Goal: Information Seeking & Learning: Learn about a topic

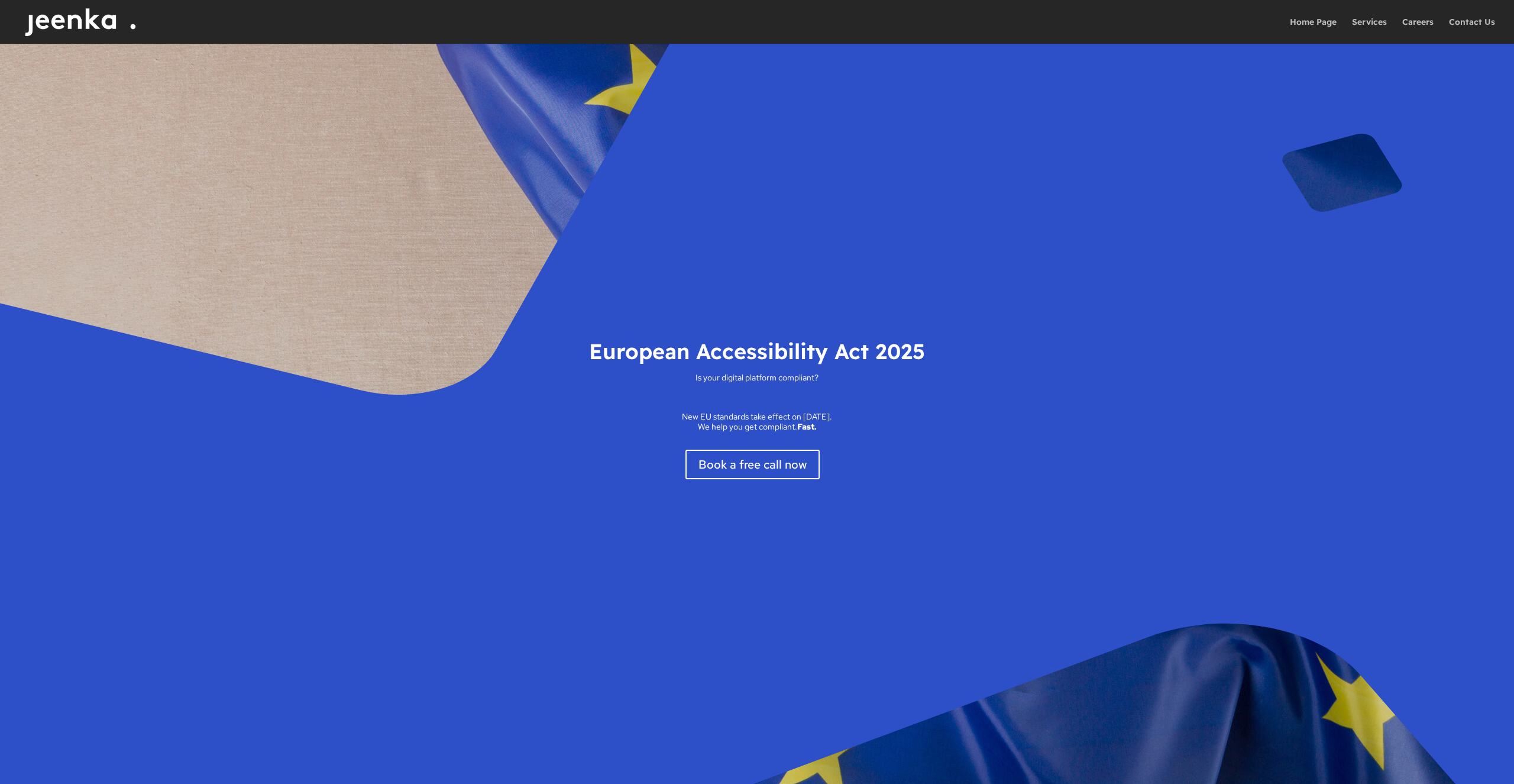
click at [759, 348] on h1 "European Accessibility Act 2025" at bounding box center [757, 354] width 461 height 35
copy div "European Accessibility Act 2025"
click at [749, 410] on span "Is your digital platform compliant?" at bounding box center [757, 392] width 461 height 39
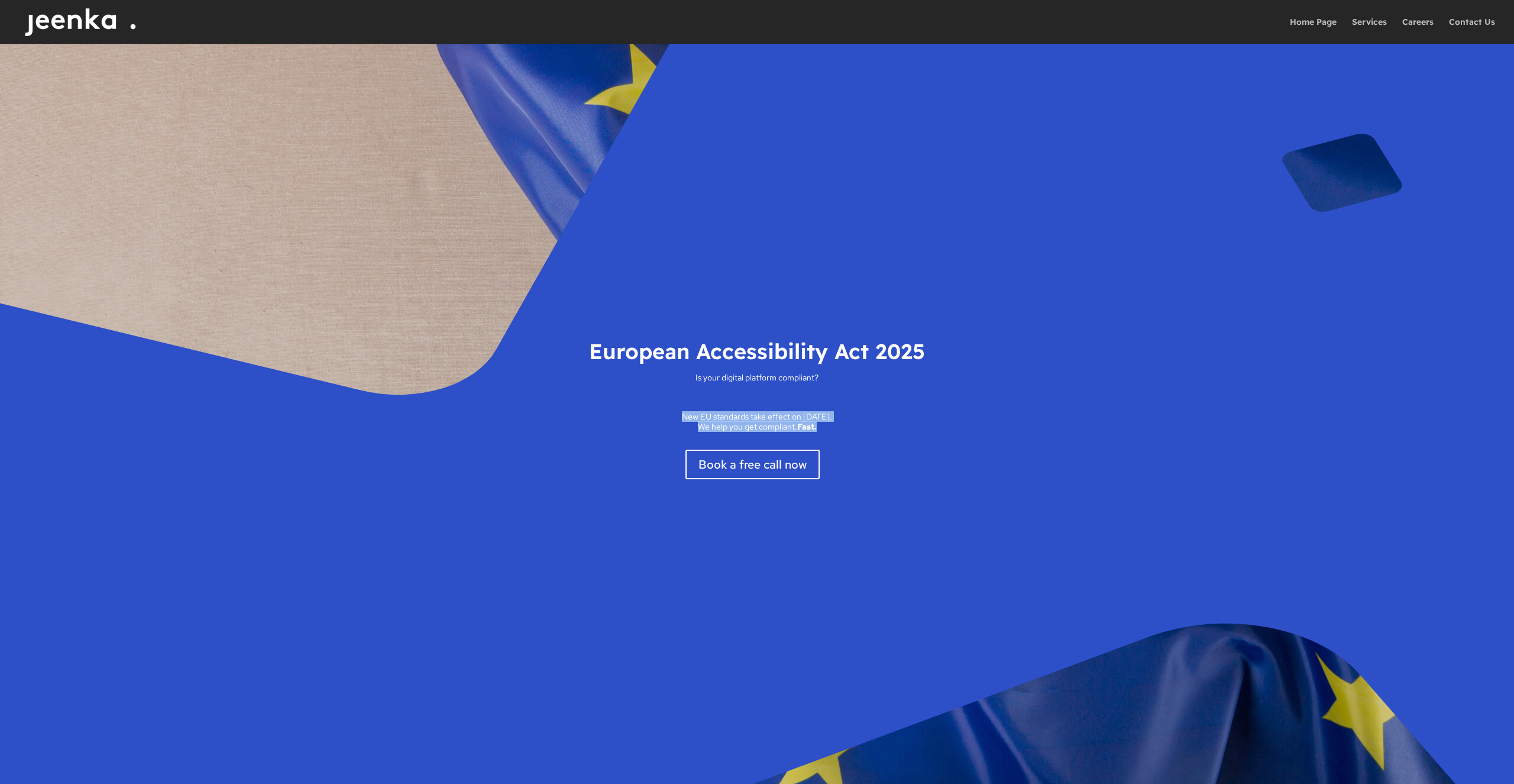
drag, startPoint x: 836, startPoint y: 427, endPoint x: 651, endPoint y: 419, distance: 185.2
click at [651, 419] on p "New EU standards take effect on June 28, 2025. We help you get compliant. Fast." at bounding box center [757, 422] width 461 height 20
click at [676, 415] on p "New EU standards take effect on June 28, 2025. We help you get compliant. Fast." at bounding box center [757, 422] width 461 height 20
drag, startPoint x: 833, startPoint y: 428, endPoint x: 660, endPoint y: 378, distance: 180.1
click at [660, 378] on div "European Accessibility Act 2025 Is your digital platform compliant? New EU stan…" at bounding box center [757, 408] width 474 height 154
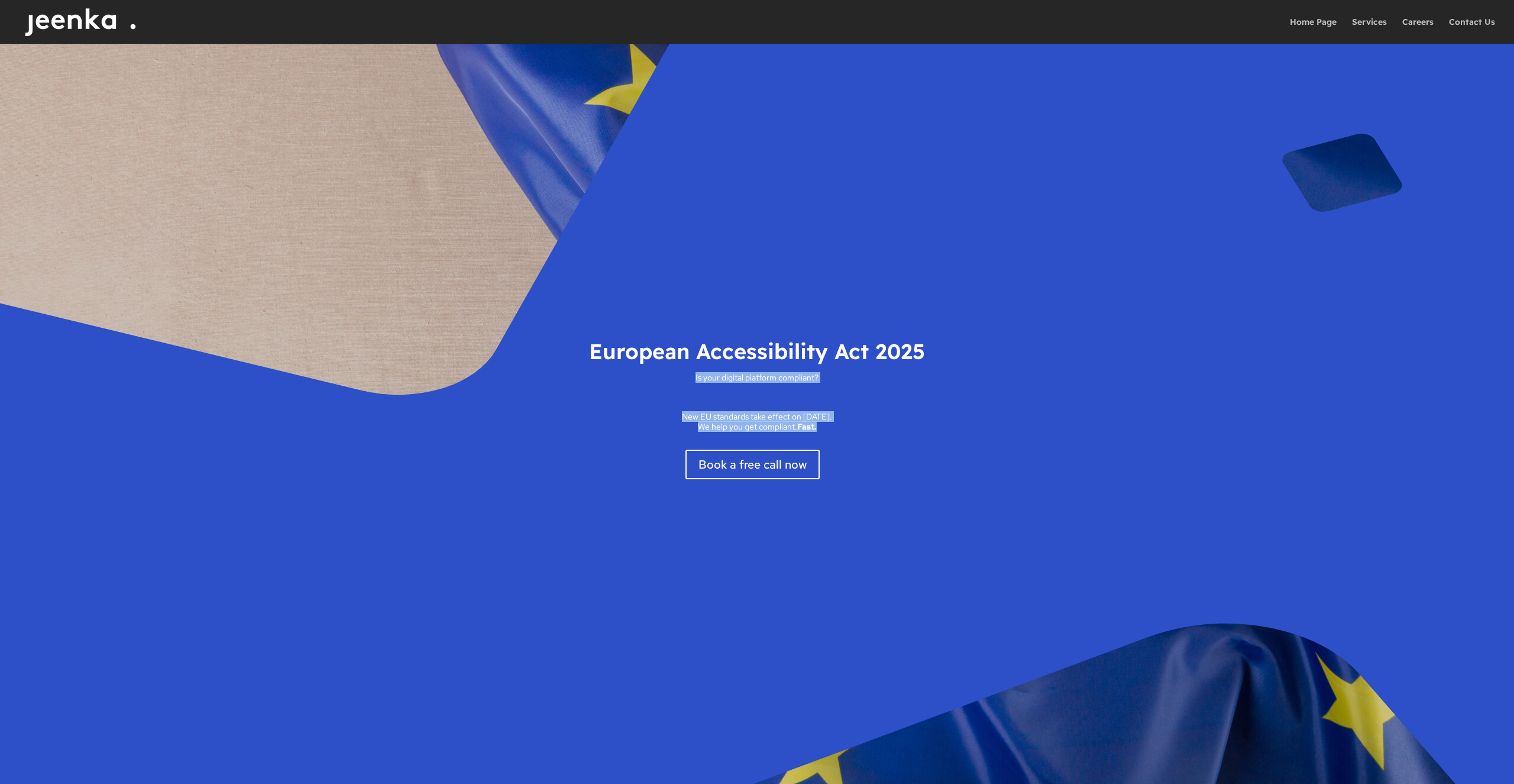
copy div "Is your digital platform compliant? New EU standards take effect on June 28, 20…"
click at [673, 291] on div "European Accessibility Act 2025 Is your digital platform compliant? New EU stan…" at bounding box center [757, 413] width 1212 height 740
click at [444, 206] on div "European Accessibility Act 2025 Is your digital platform compliant? New EU stan…" at bounding box center [757, 413] width 1212 height 740
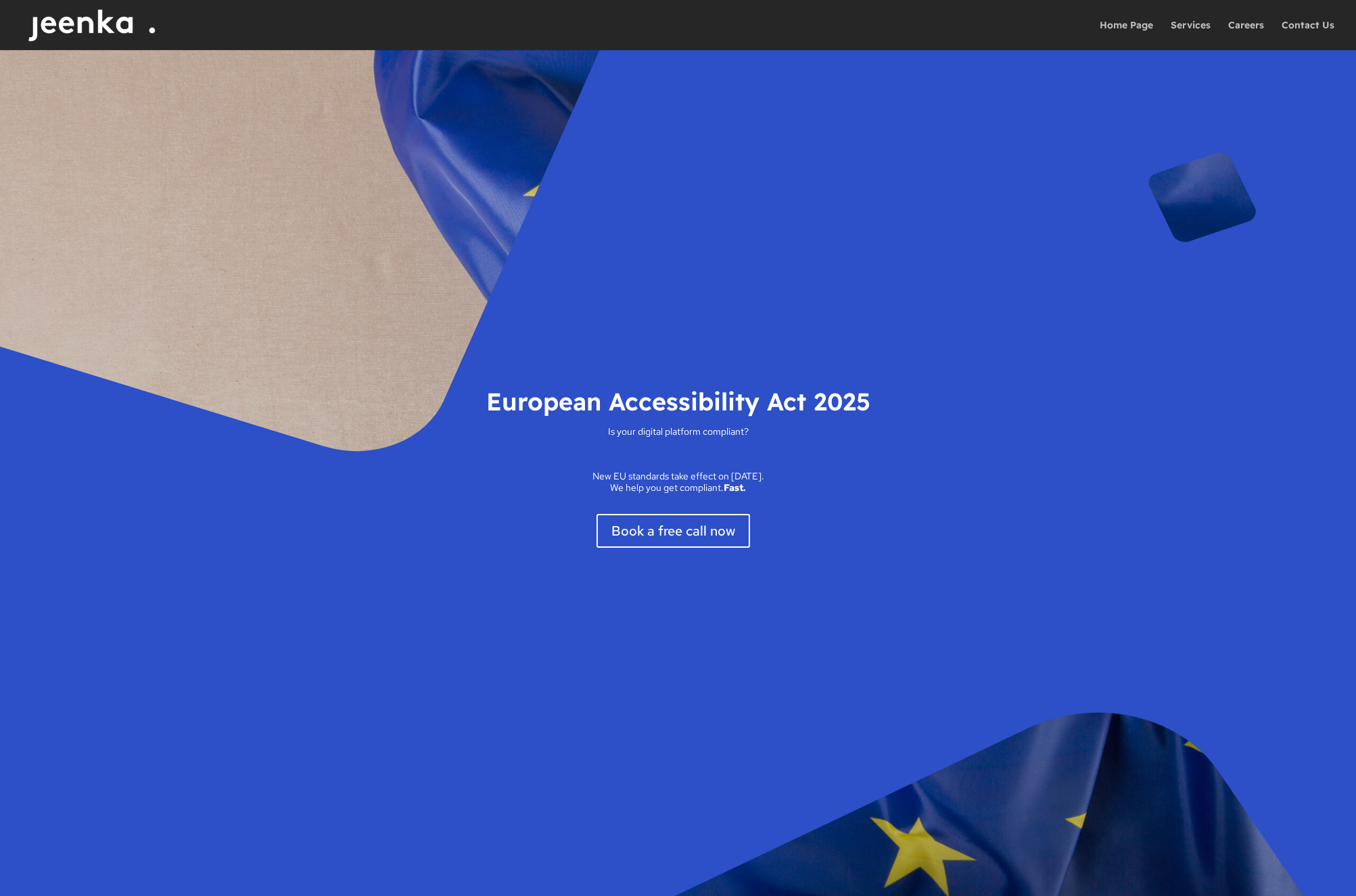
click at [375, 230] on div "European Accessibility Act 2025 Is your digital platform compliant? New EU stan…" at bounding box center [678, 472] width 1084 height 845
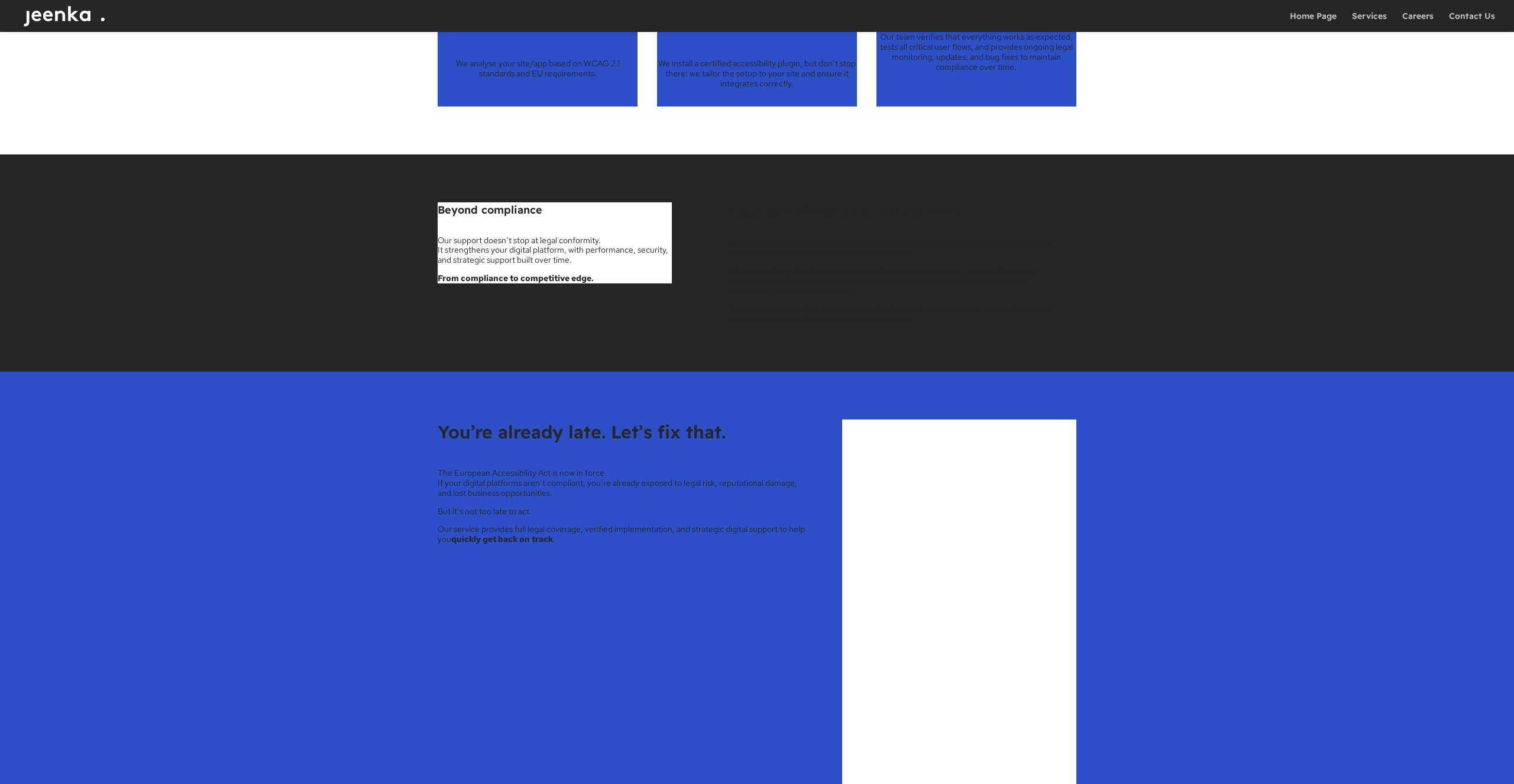
scroll to position [2118, 0]
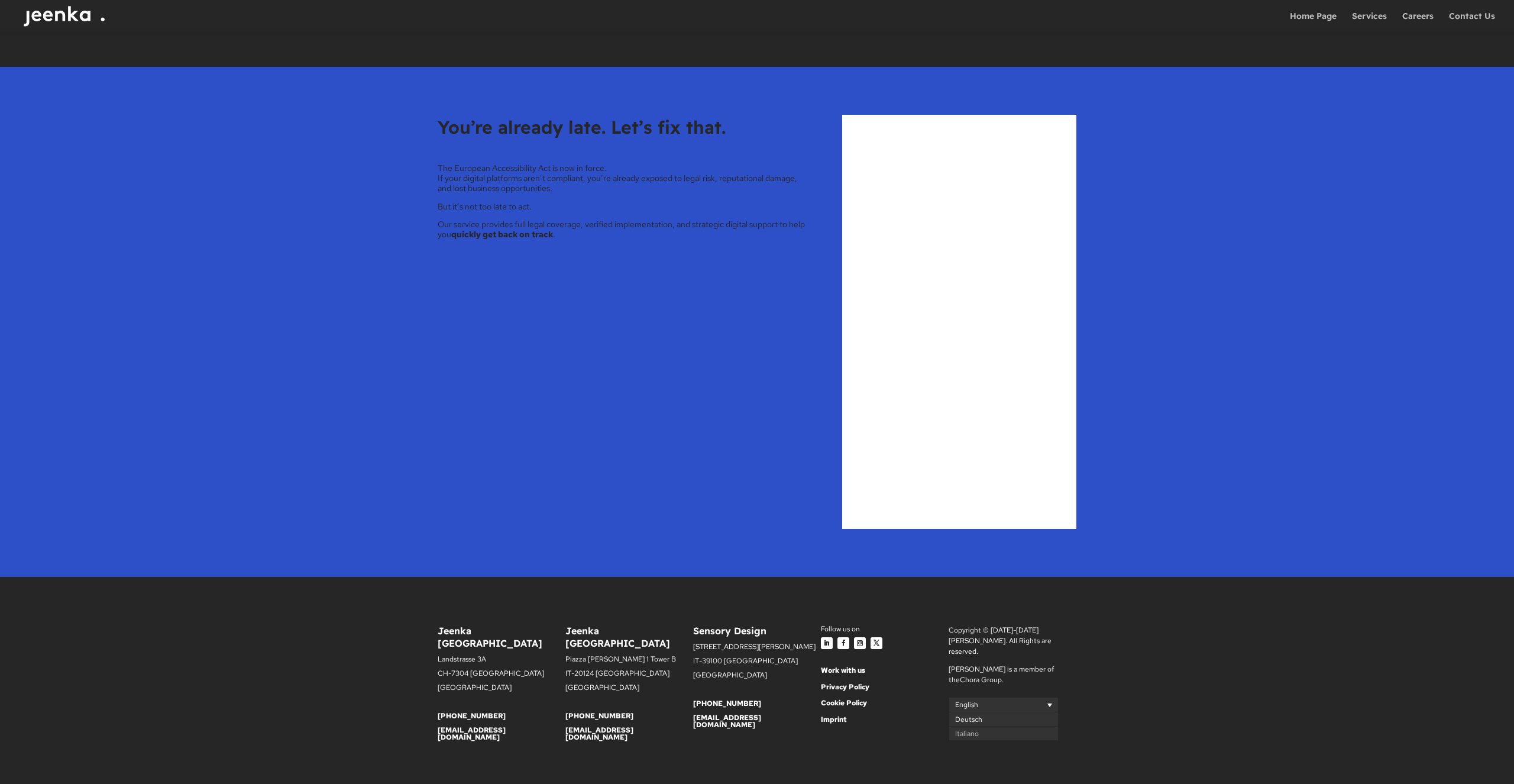
click at [984, 712] on link "Deutsch" at bounding box center [1004, 718] width 110 height 14
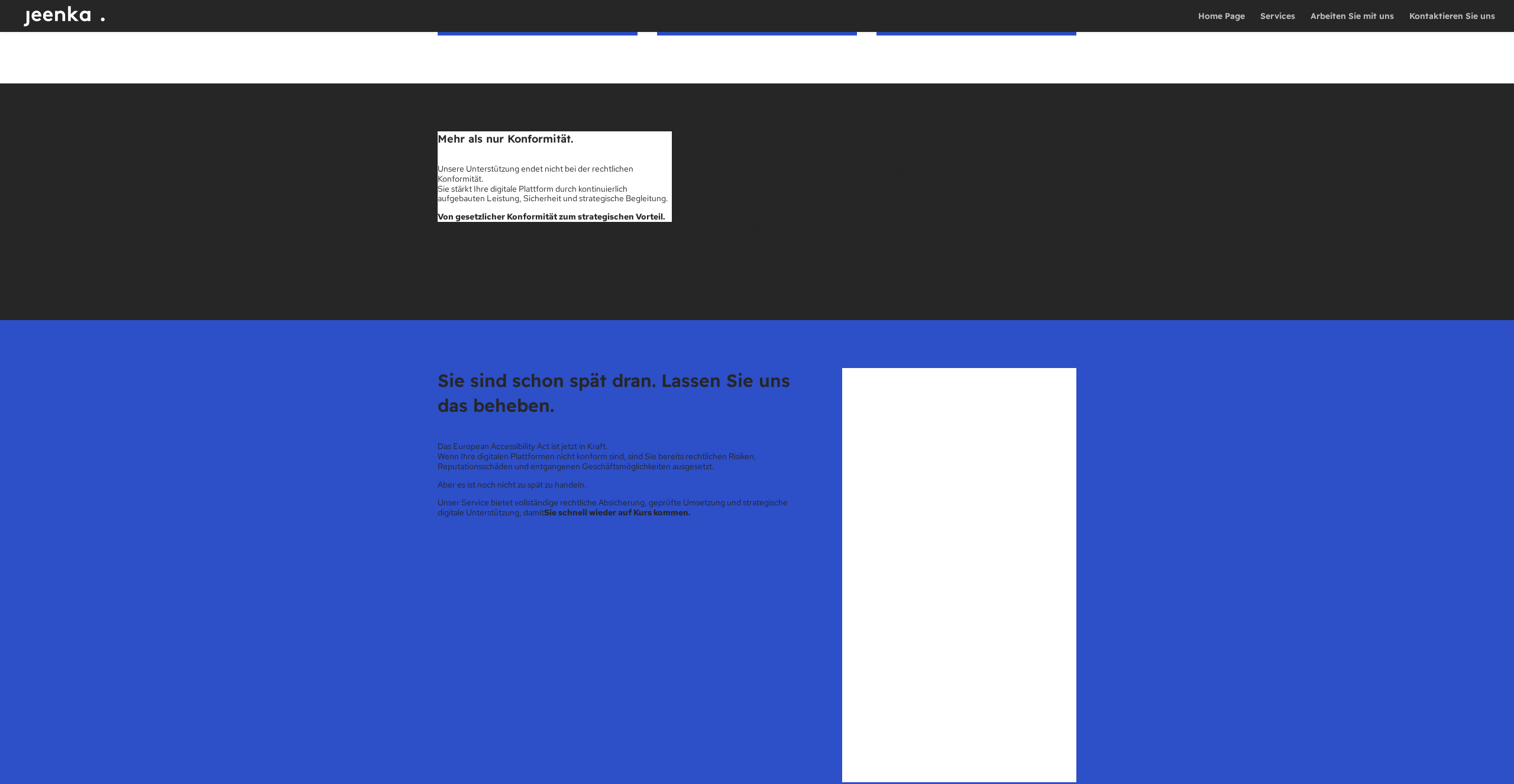
scroll to position [2176, 0]
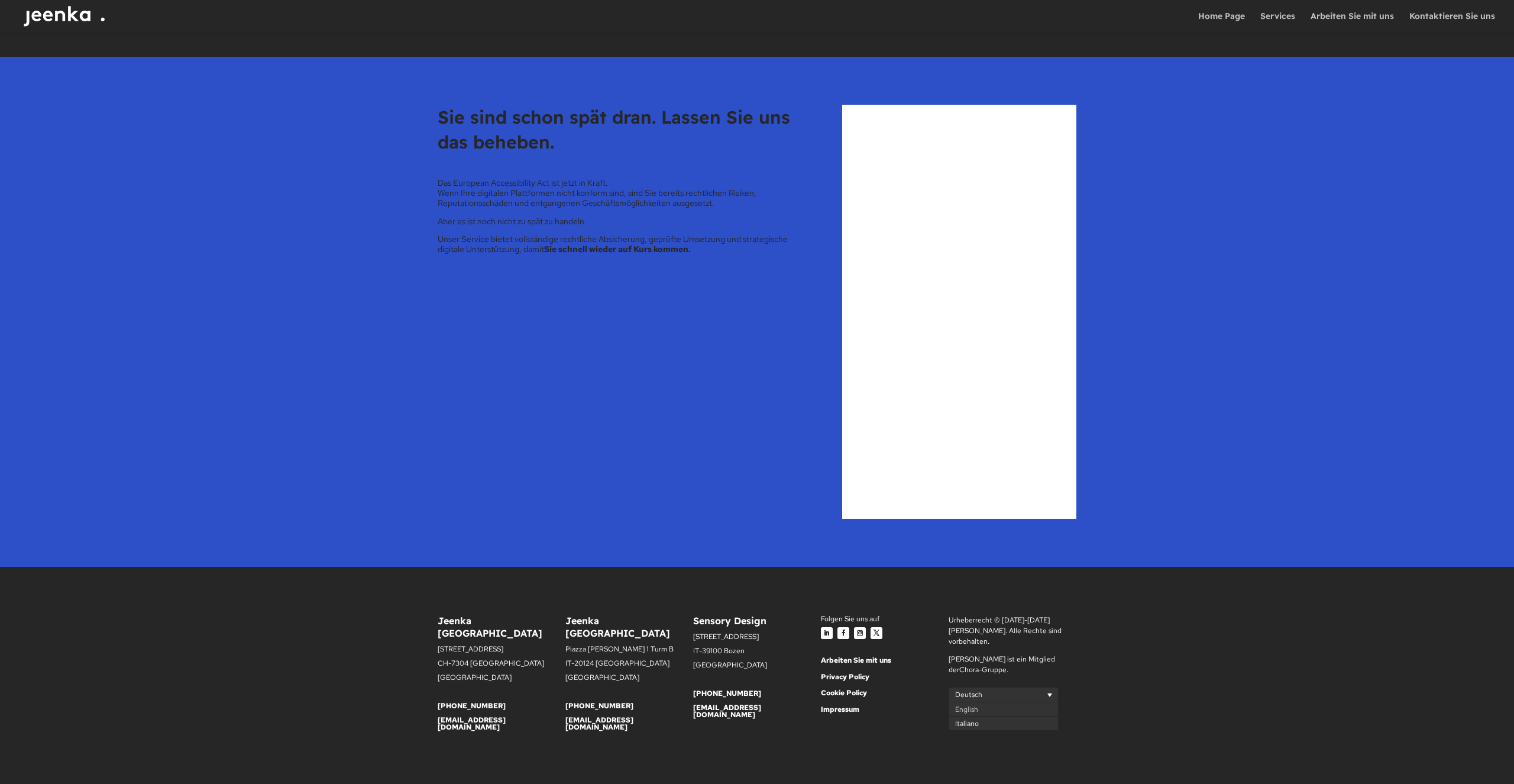
click at [969, 722] on span "Italiano" at bounding box center [967, 723] width 24 height 10
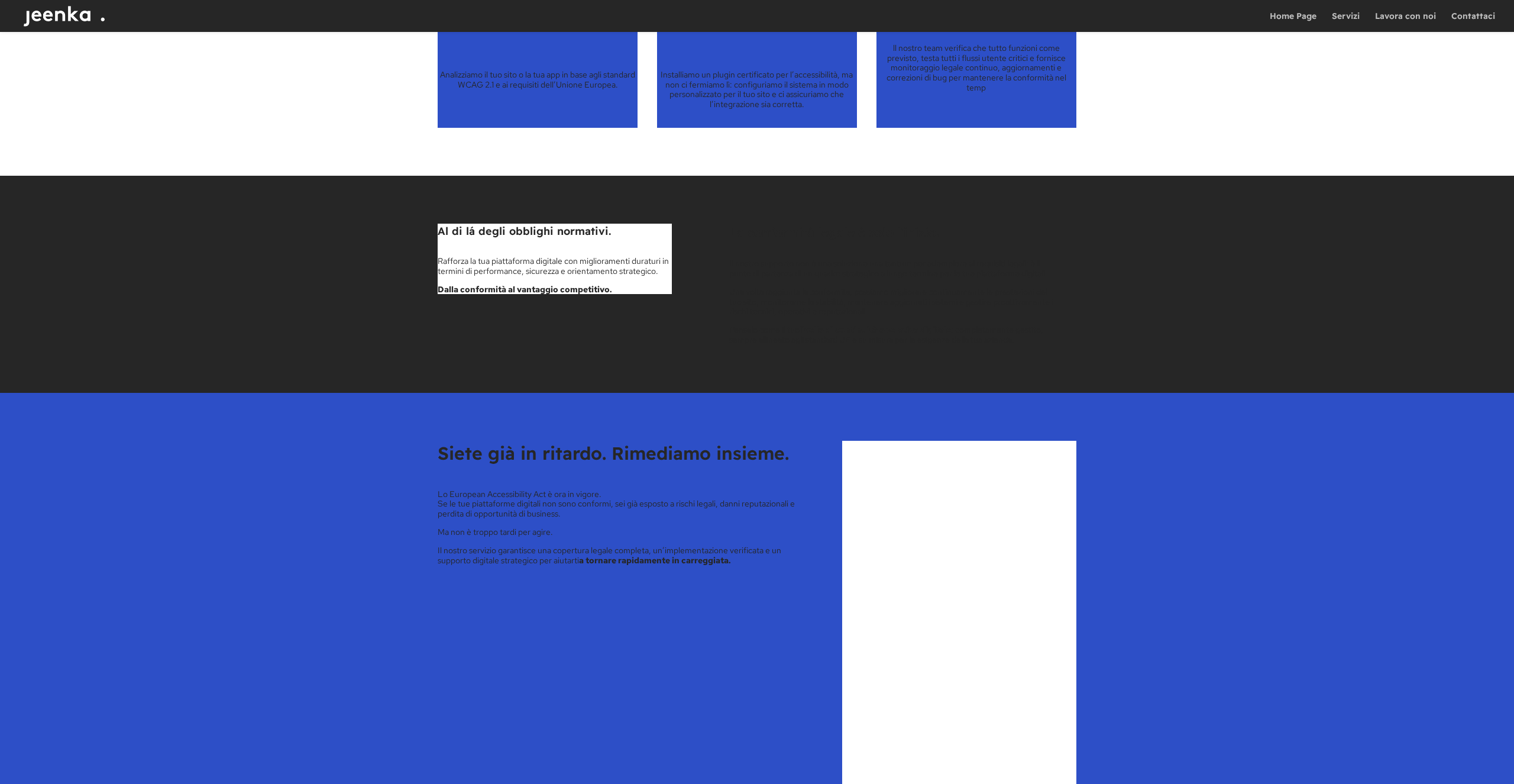
scroll to position [2148, 0]
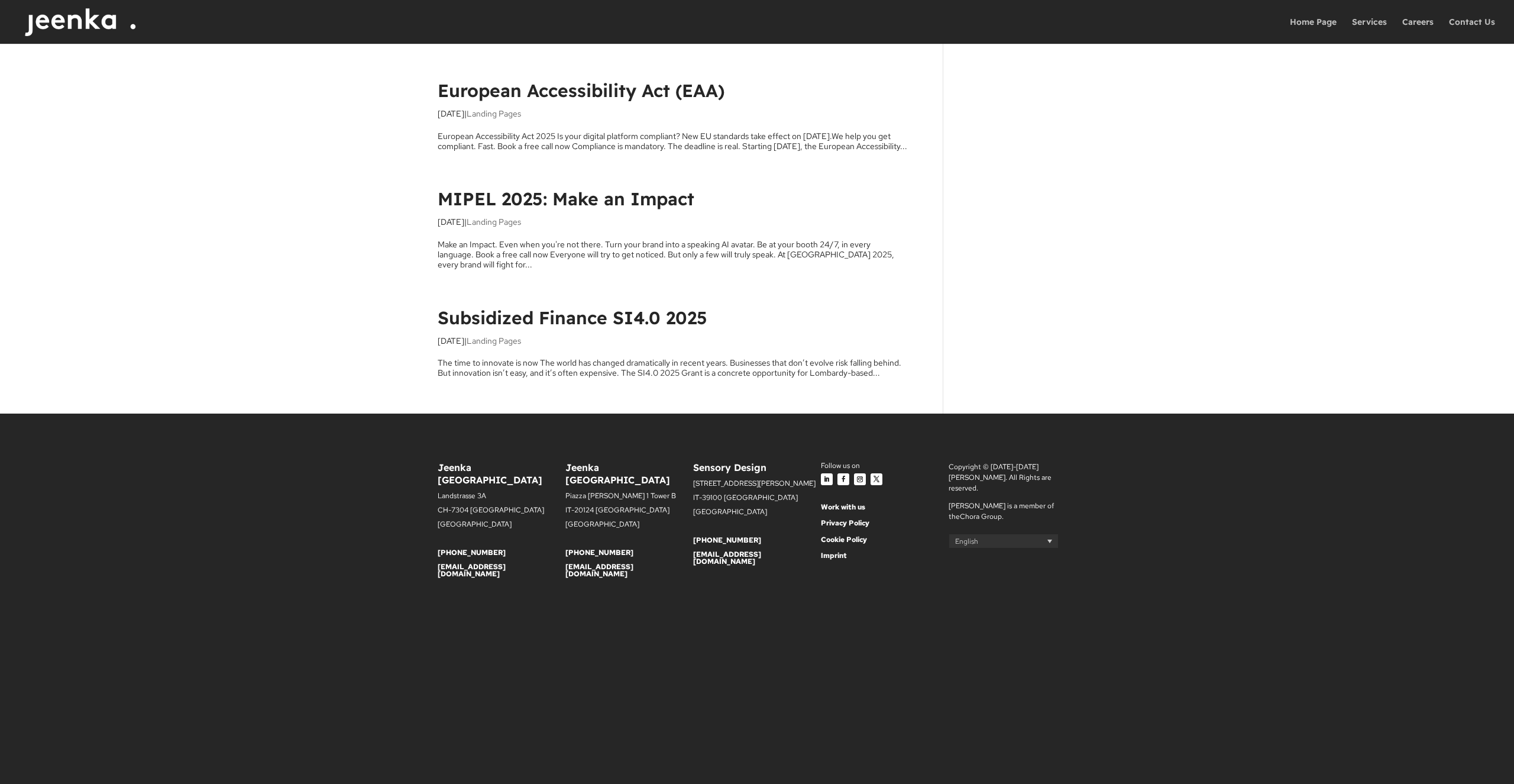
click at [572, 210] on link "MIPEL 2025: Make an Impact" at bounding box center [565, 198] width 256 height 22
